Goal: Book appointment/travel/reservation

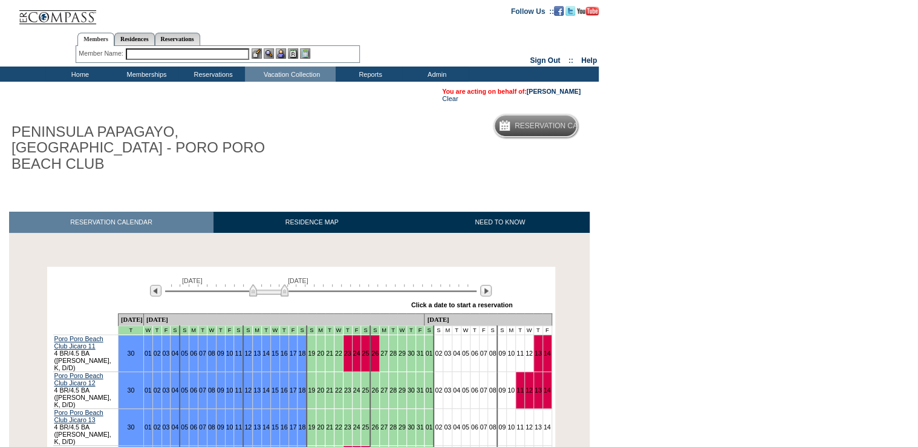
scroll to position [64, 0]
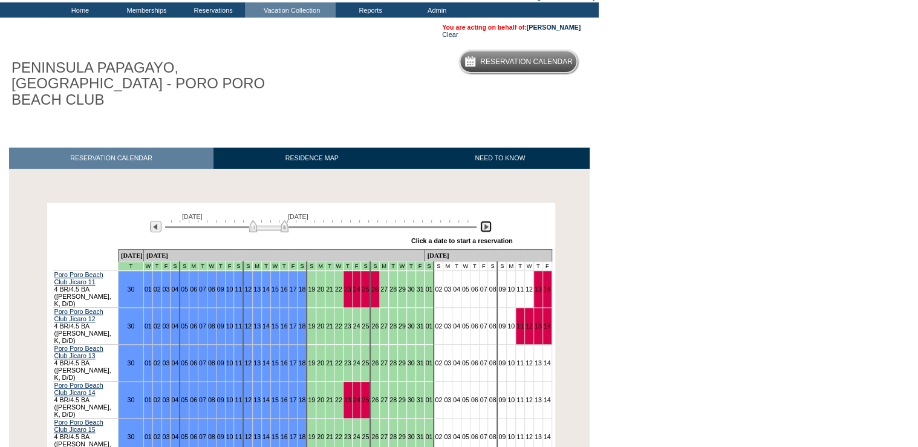
click at [482, 221] on img at bounding box center [485, 226] width 11 height 11
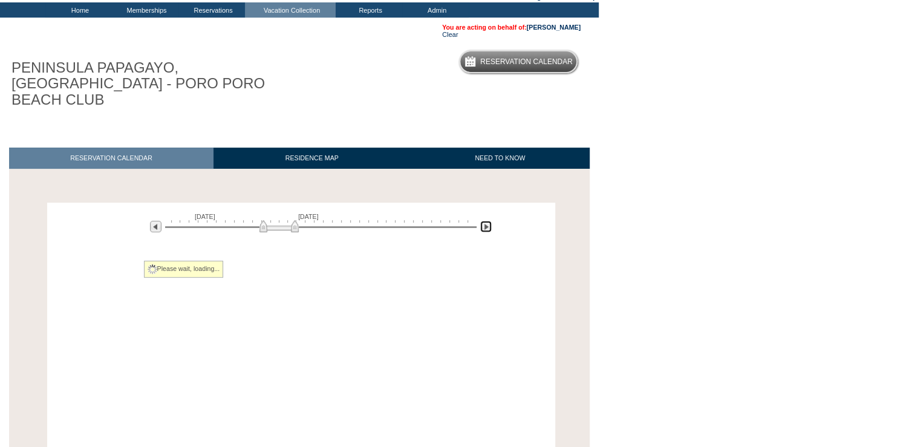
click at [482, 221] on img at bounding box center [485, 226] width 11 height 11
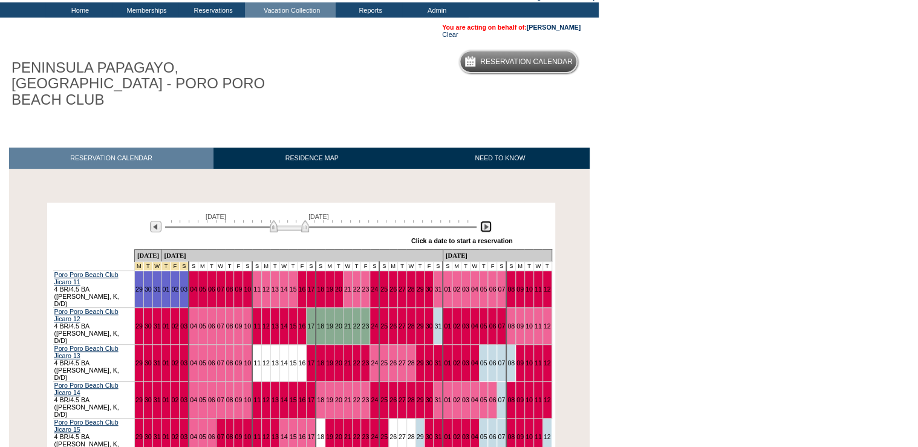
click at [484, 221] on img at bounding box center [485, 226] width 11 height 11
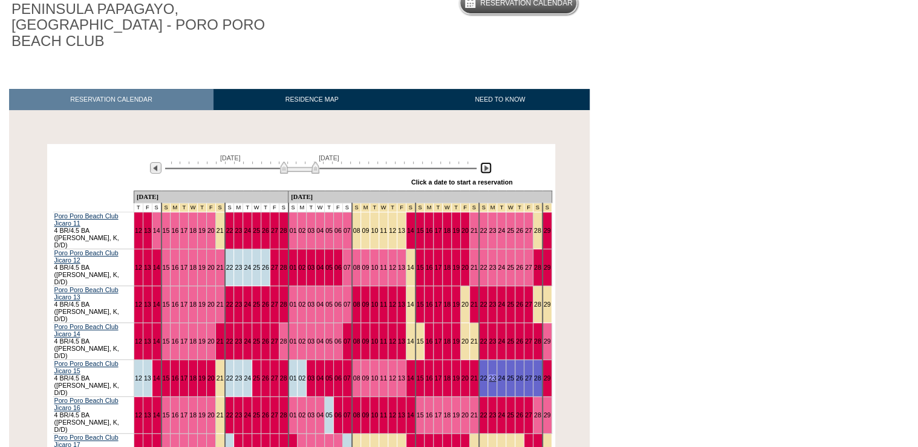
scroll to position [193, 0]
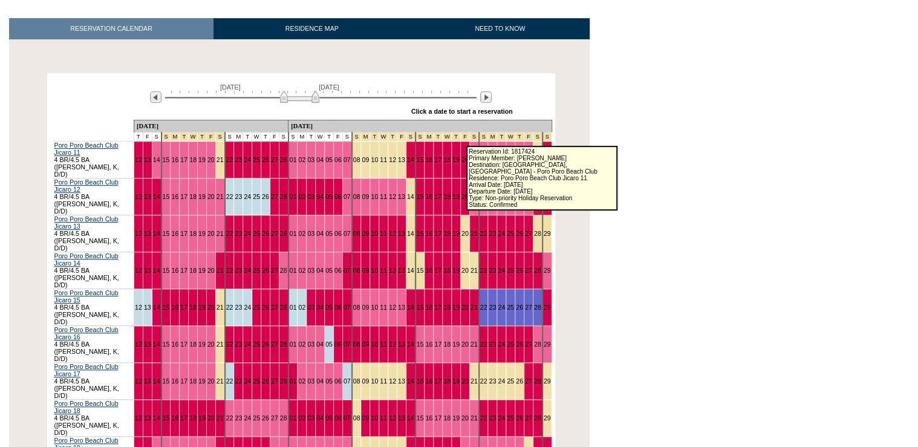
click at [507, 156] on link "25" at bounding box center [510, 159] width 7 height 7
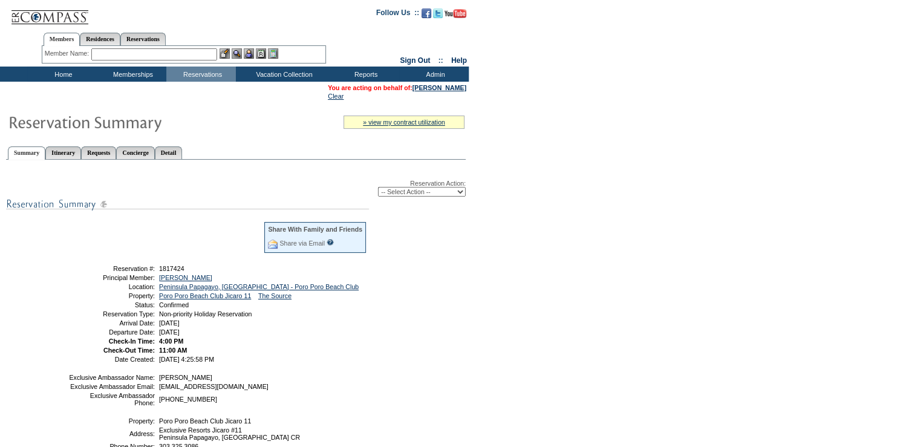
click at [183, 152] on link "Detail" at bounding box center [169, 152] width 28 height 13
